Goal: Transaction & Acquisition: Purchase product/service

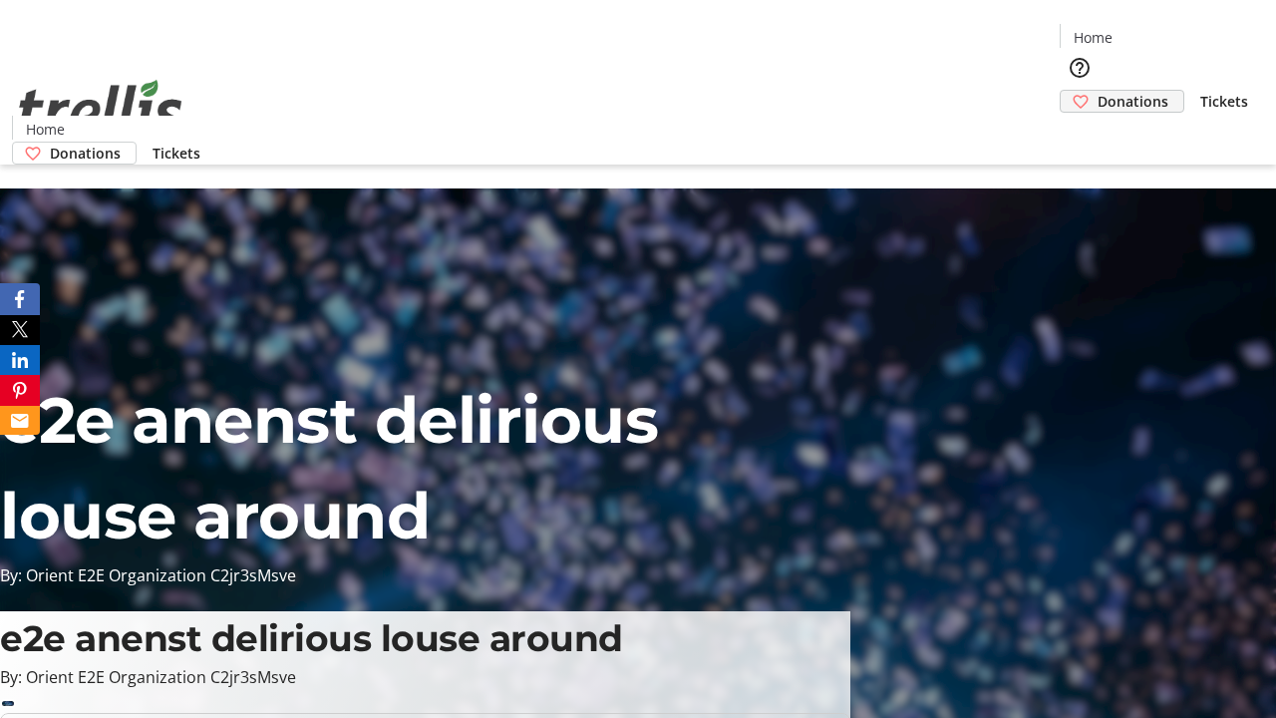
click at [1098, 91] on span "Donations" at bounding box center [1133, 101] width 71 height 21
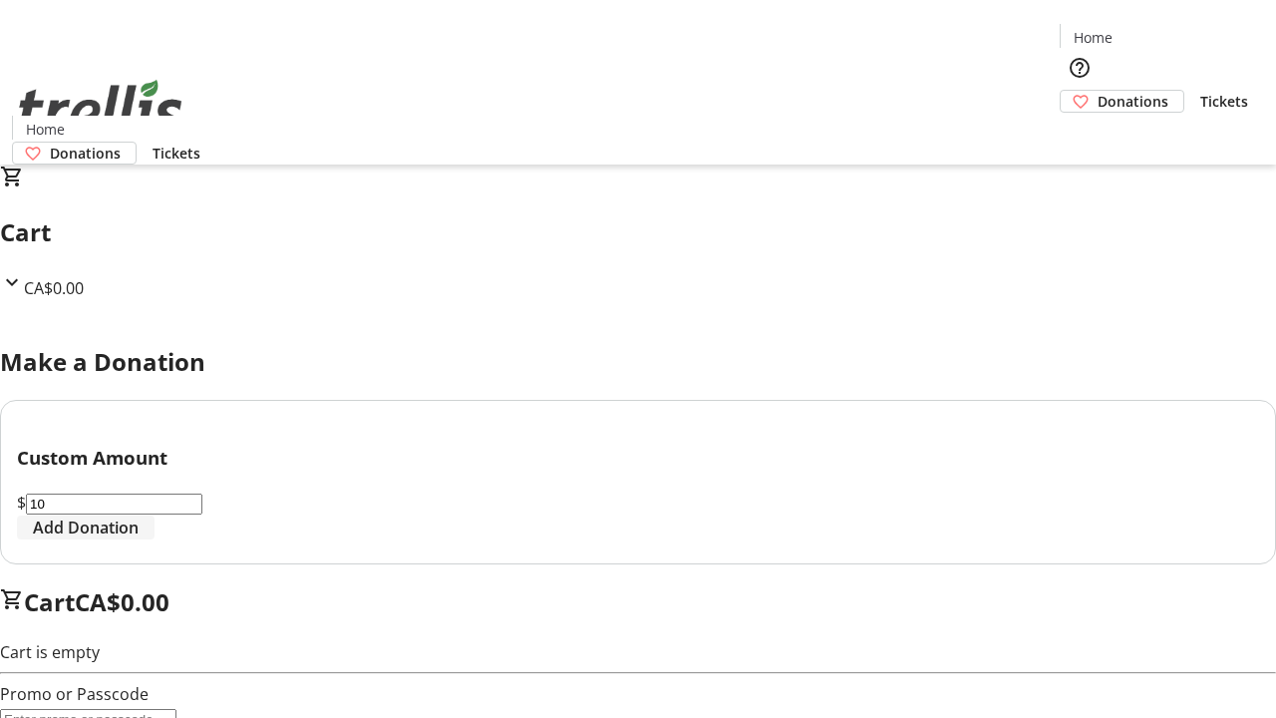
click at [139, 539] on span "Add Donation" at bounding box center [86, 527] width 106 height 24
select select "CA"
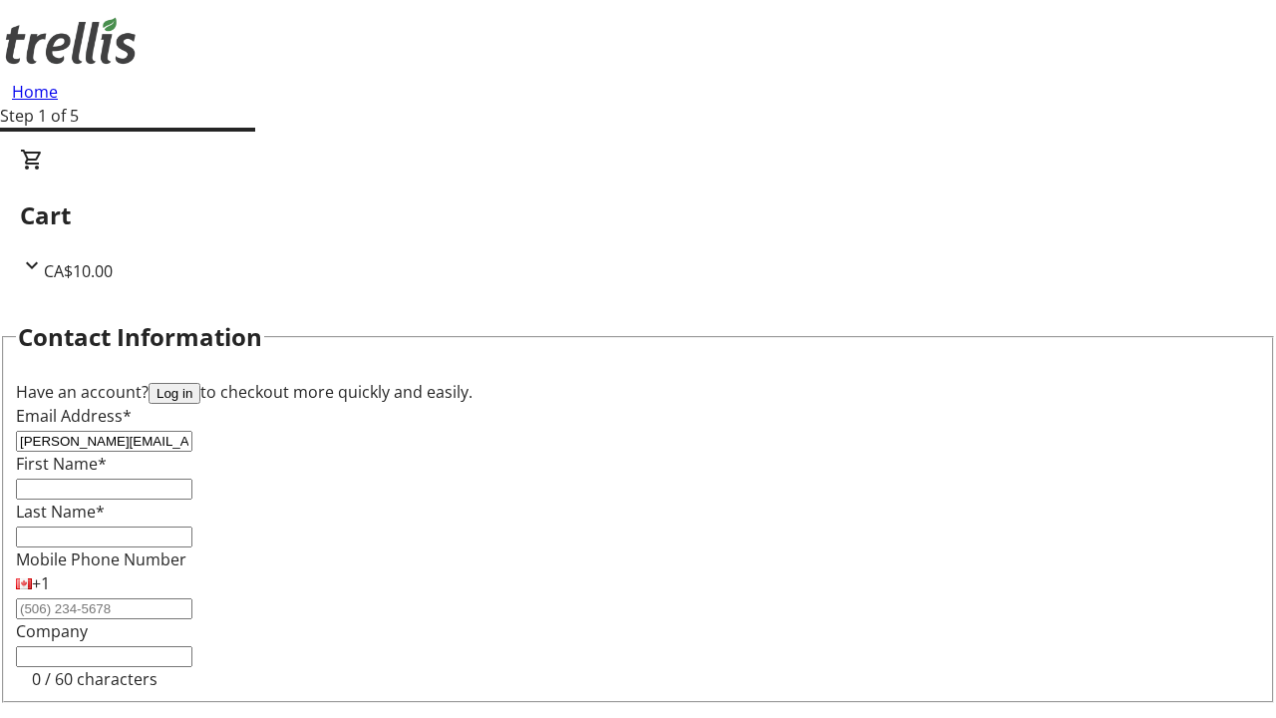
type input "[PERSON_NAME][EMAIL_ADDRESS][DOMAIN_NAME]"
type input "[PERSON_NAME]"
type input "[STREET_ADDRESS][PERSON_NAME]"
type input "Kelowna"
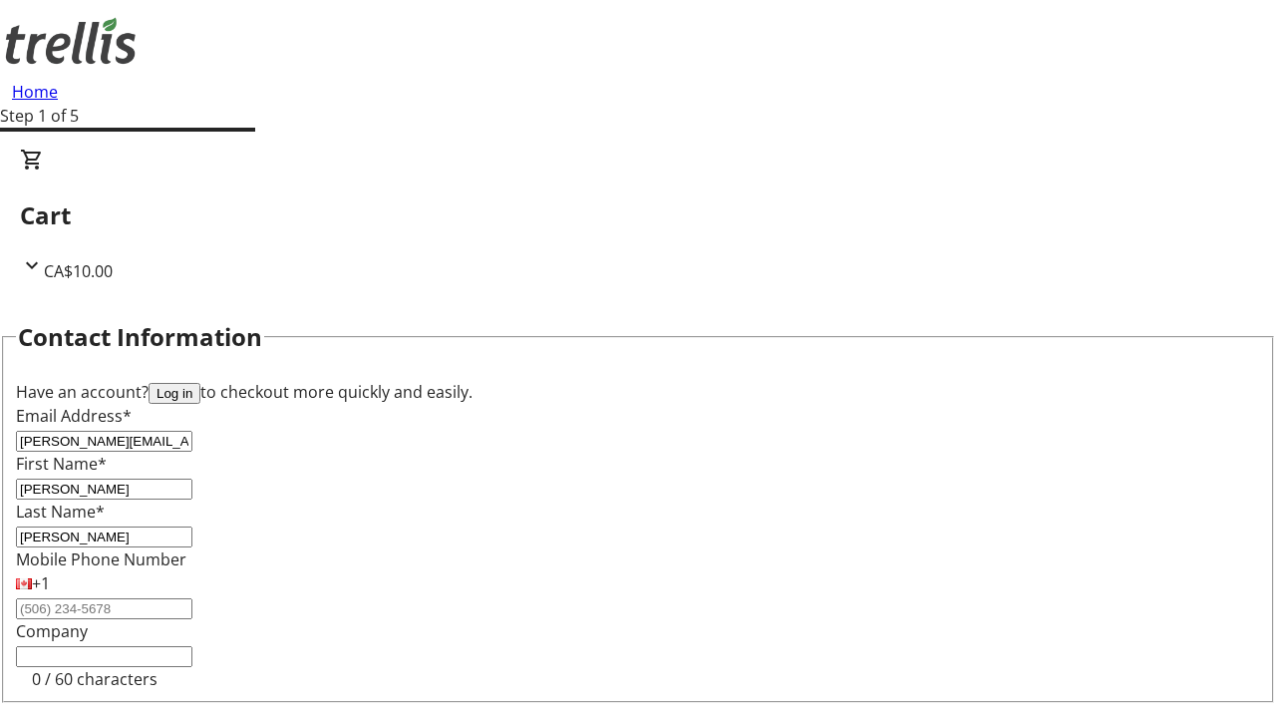
select select "BC"
type input "Kelowna"
type input "V1Y 0C2"
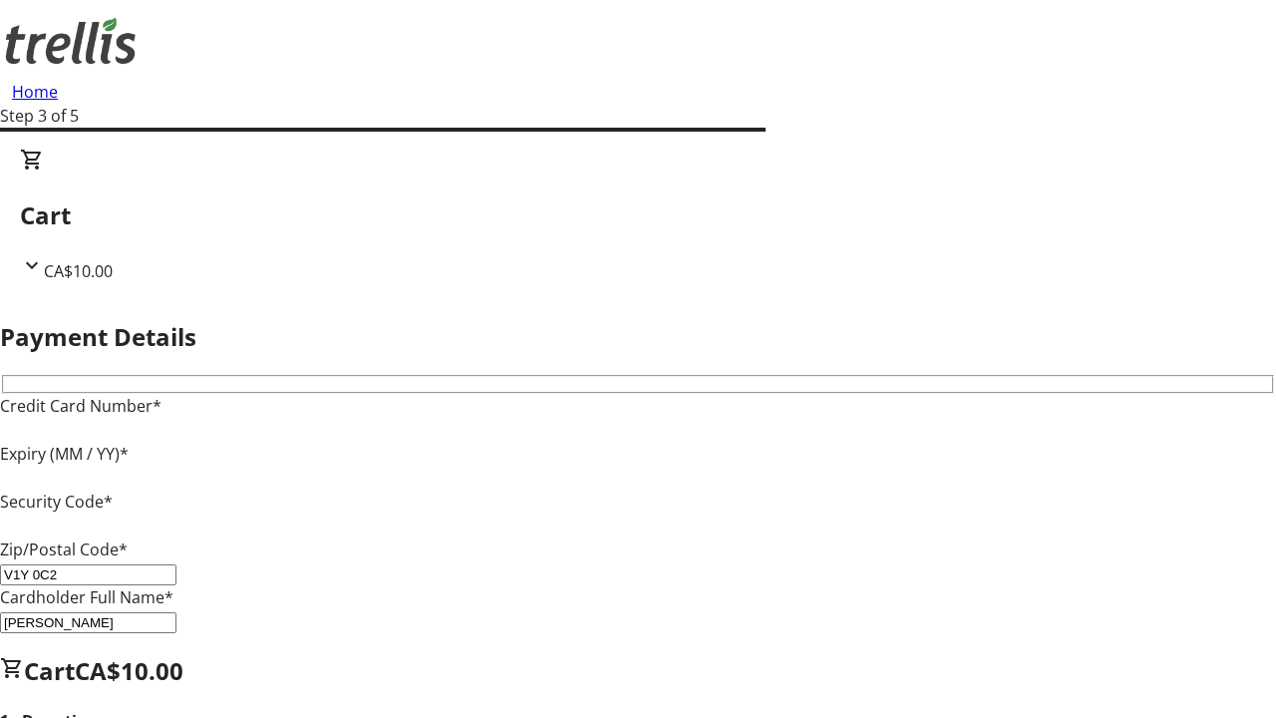
type input "V1Y 0C2"
